Goal: Task Accomplishment & Management: Use online tool/utility

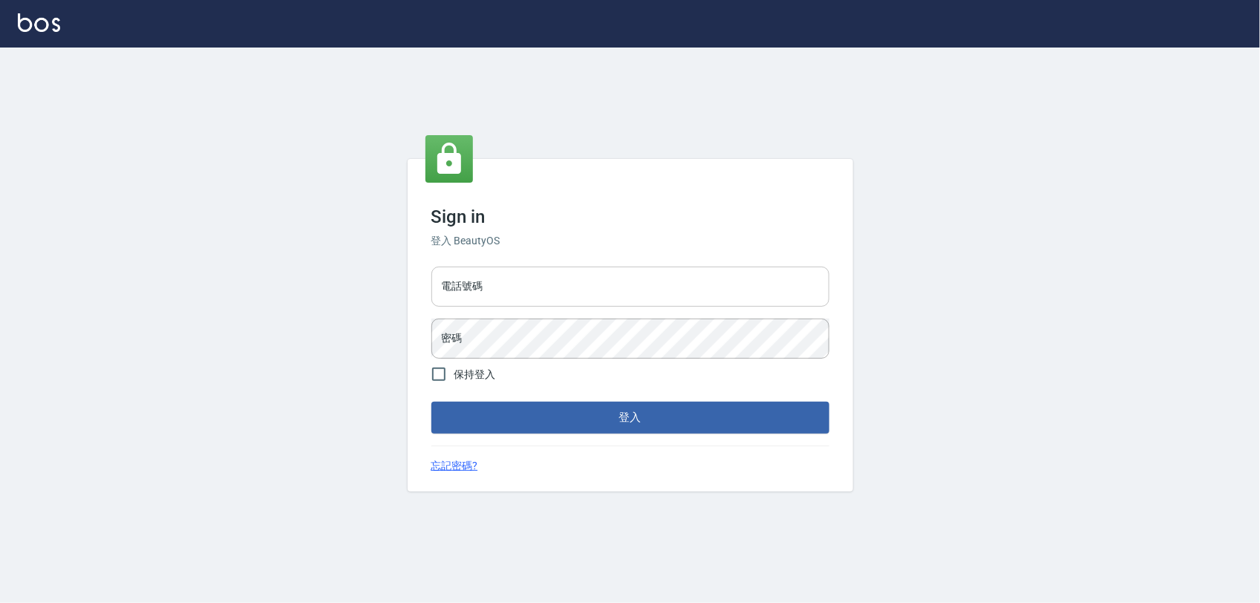
drag, startPoint x: 663, startPoint y: 299, endPoint x: 659, endPoint y: 282, distance: 17.6
click at [659, 282] on input "電話號碼" at bounding box center [630, 287] width 398 height 40
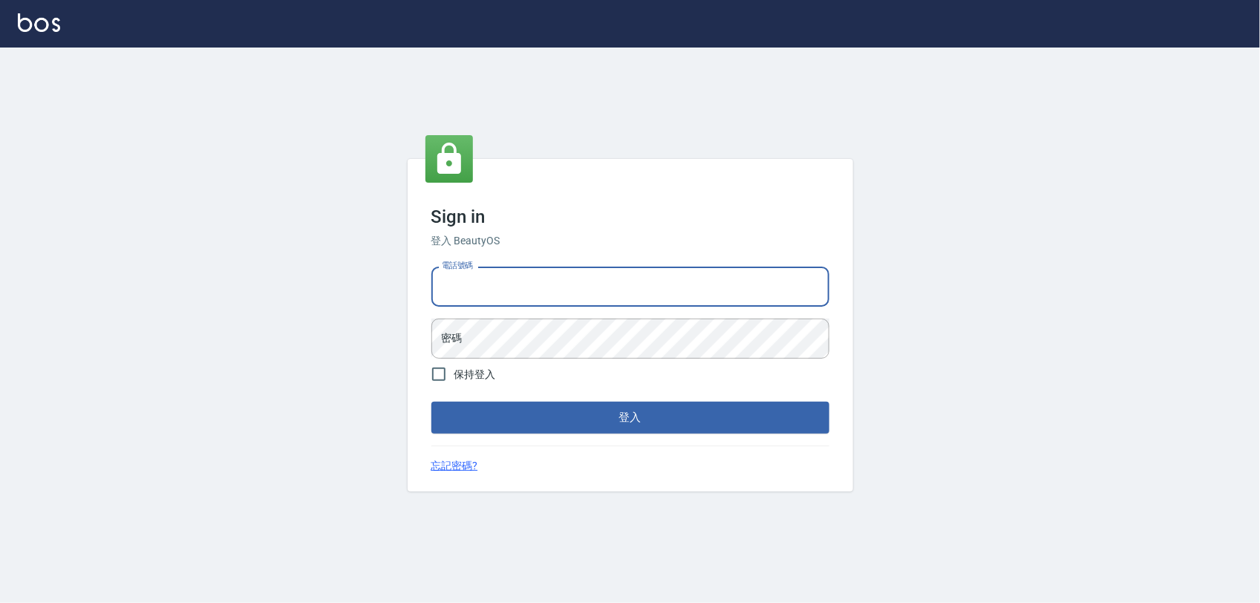
type input "0975151920"
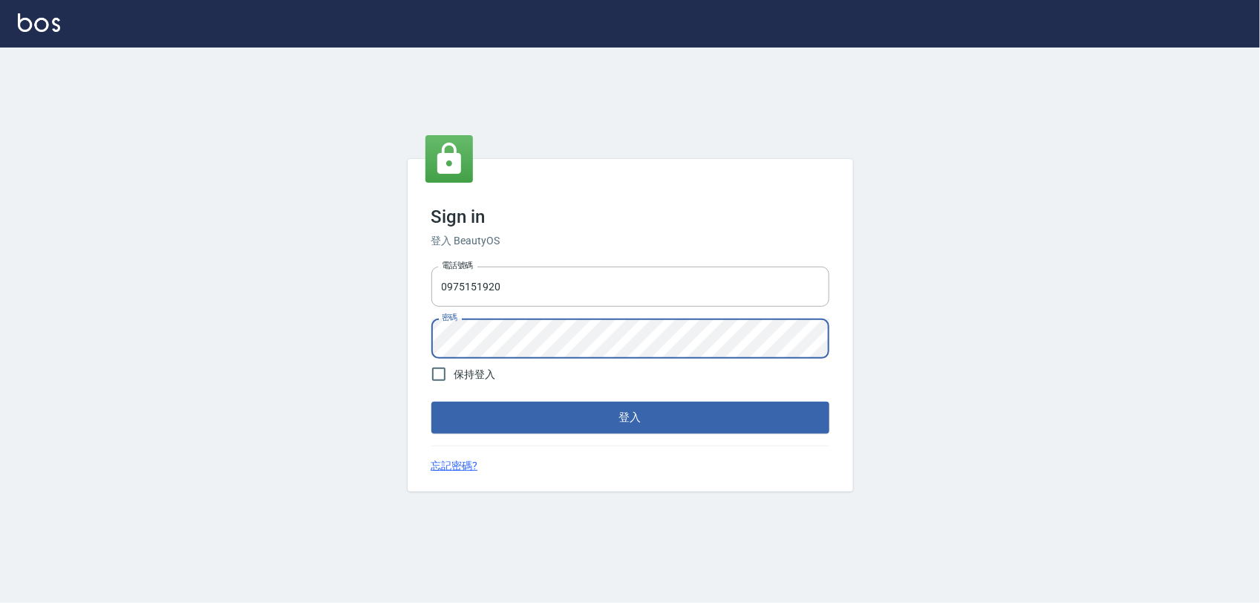
click at [431, 402] on button "登入" at bounding box center [630, 417] width 398 height 31
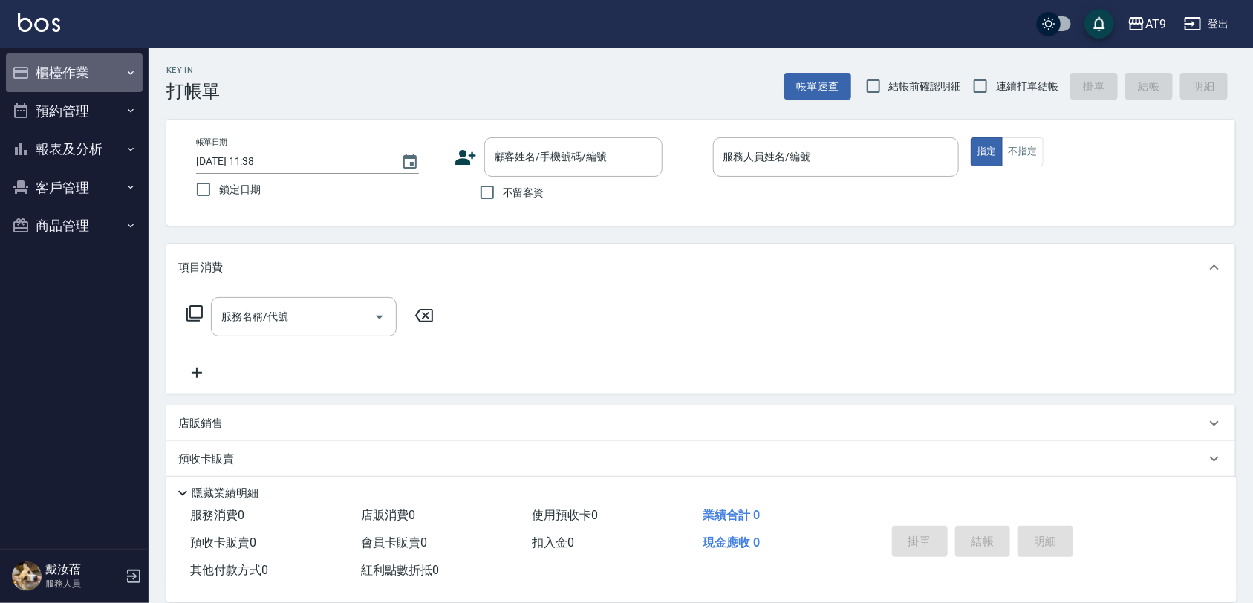
click at [68, 65] on button "櫃檯作業" at bounding box center [74, 72] width 137 height 39
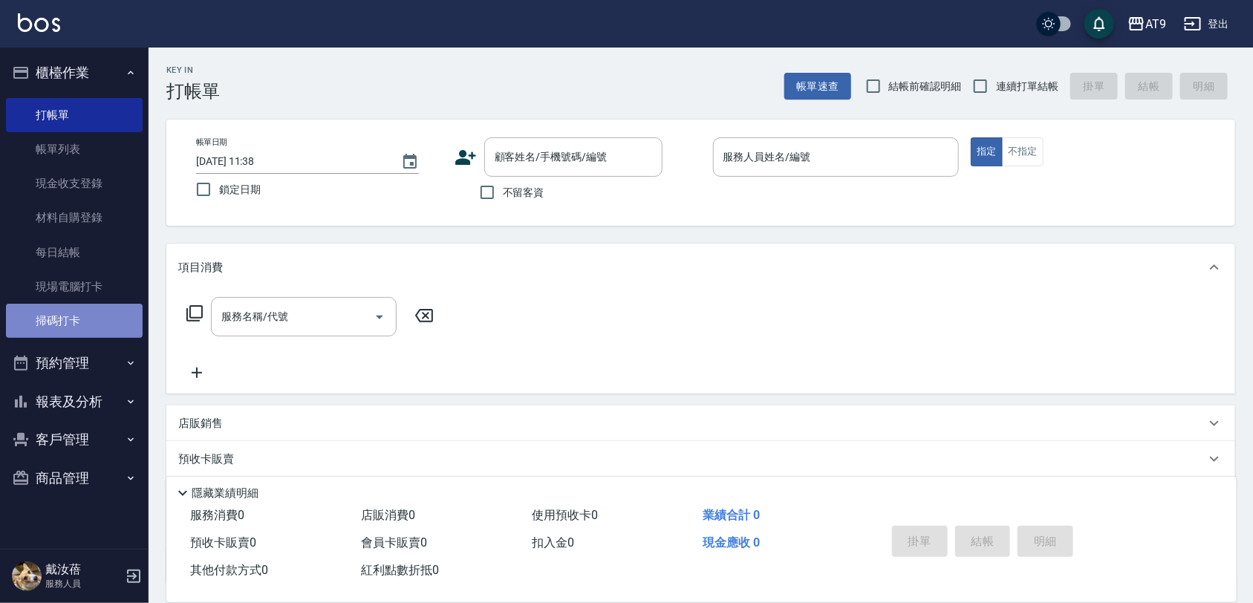
click at [94, 316] on link "掃碼打卡" at bounding box center [74, 321] width 137 height 34
